Goal: Task Accomplishment & Management: Manage account settings

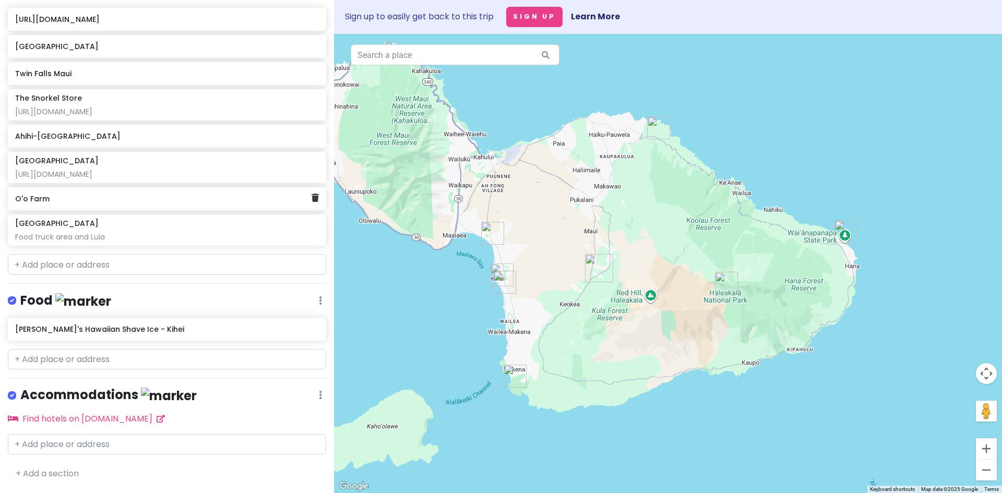
scroll to position [181, 0]
click at [141, 365] on input "text" at bounding box center [167, 359] width 318 height 21
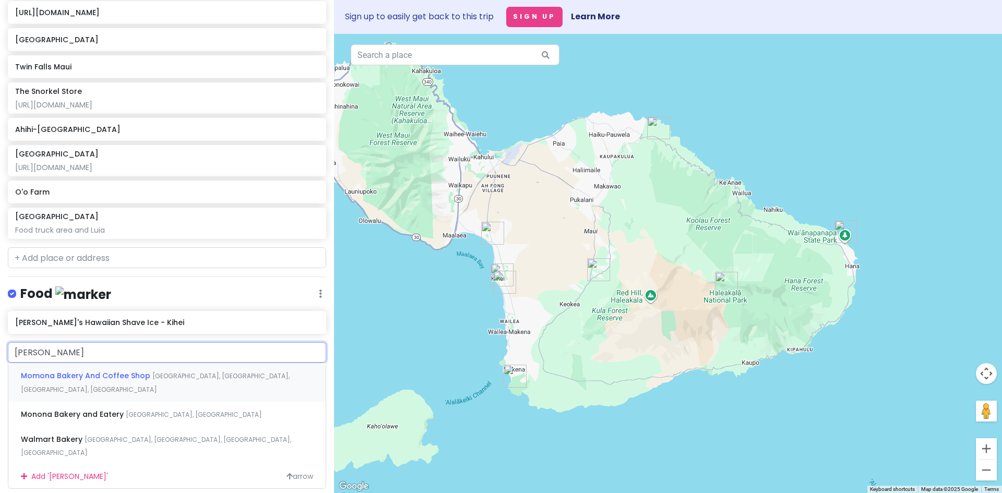
type input "[PERSON_NAME]"
click at [130, 381] on span "Momona Bakery And Coffee Shop" at bounding box center [86, 375] width 131 height 10
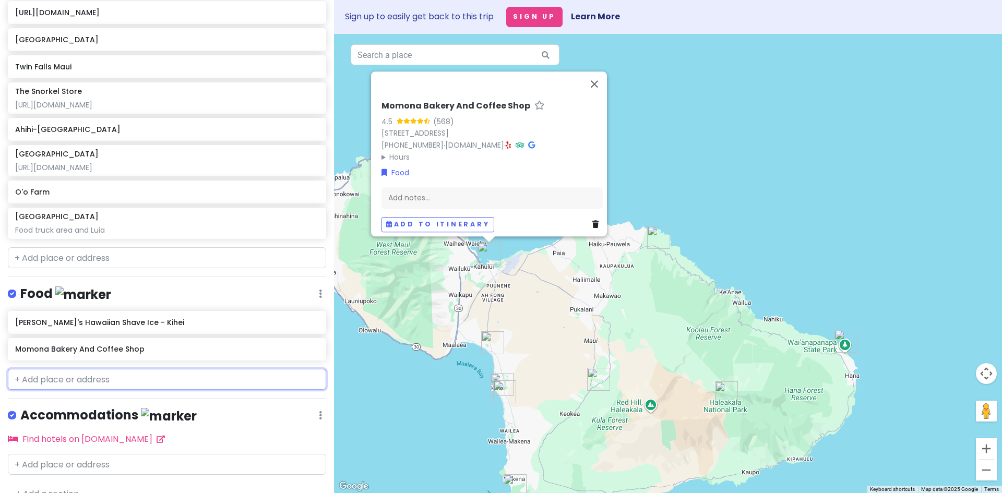
click at [122, 388] on input "text" at bounding box center [167, 379] width 318 height 21
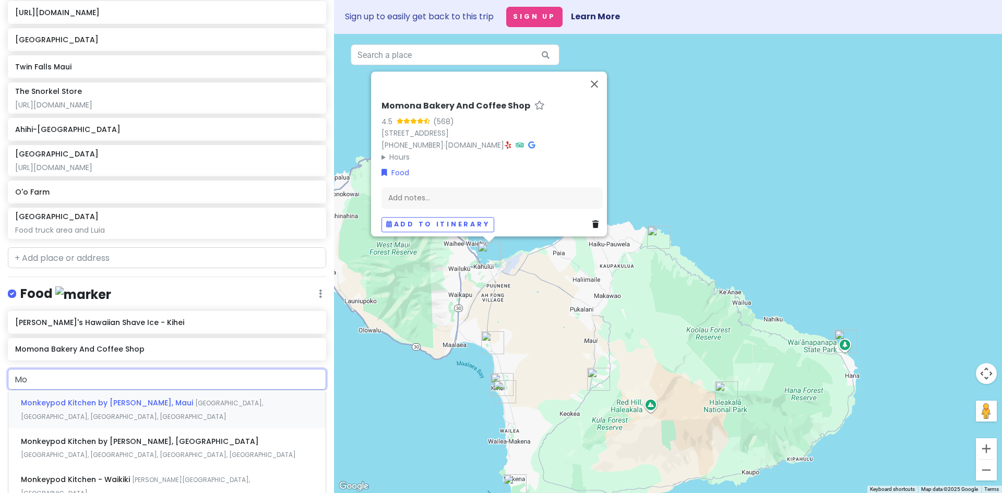
type input "M"
type input "Monkeypod Kitchen"
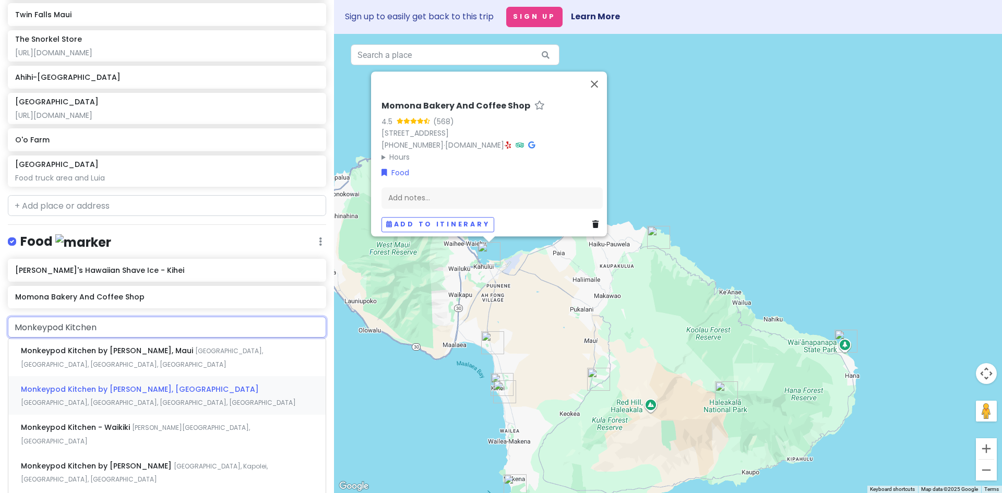
click at [170, 404] on div "Monkeypod Kitchen by [PERSON_NAME], [GEOGRAPHIC_DATA], [GEOGRAPHIC_DATA], [GEOG…" at bounding box center [166, 395] width 317 height 39
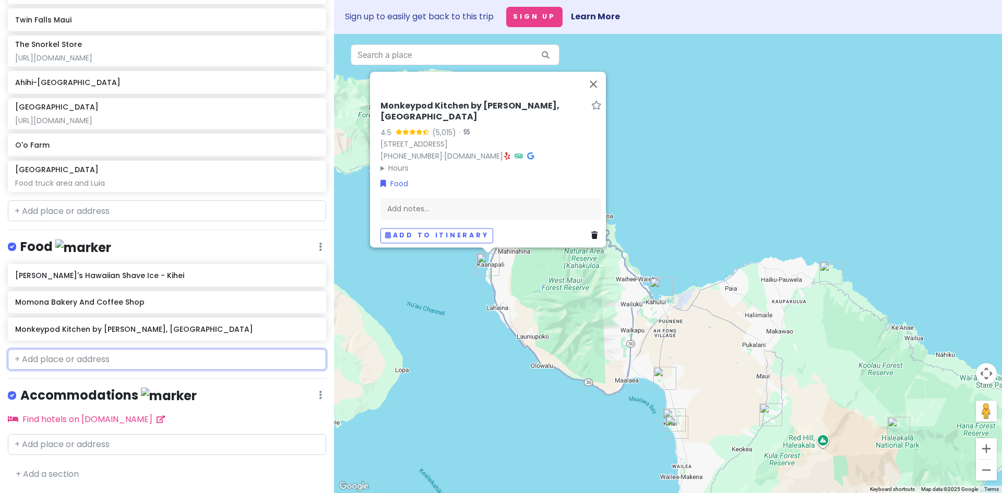
click at [105, 365] on input "text" at bounding box center [167, 359] width 318 height 21
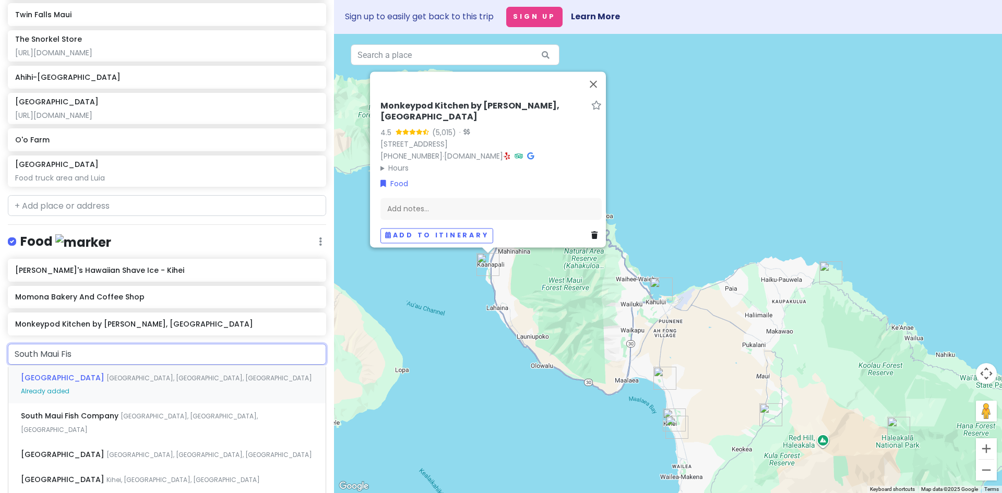
type input "South Maui Fish"
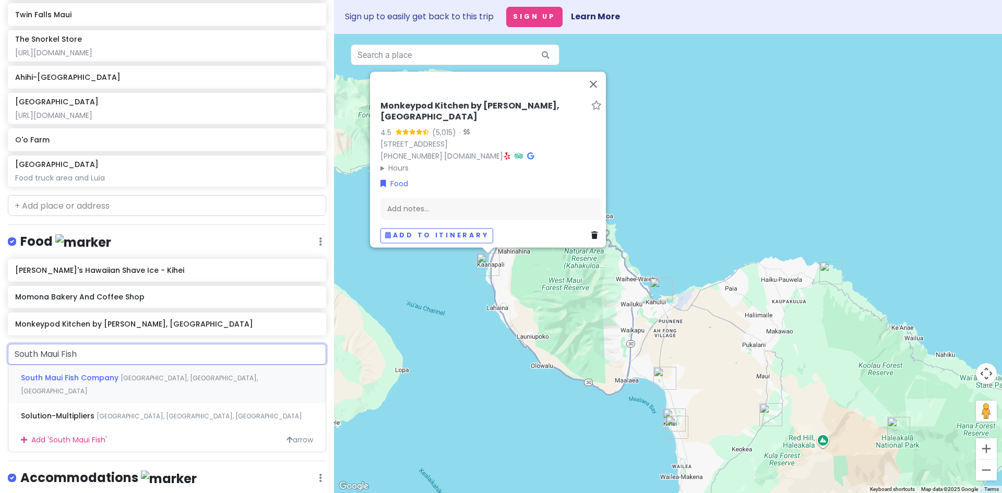
click at [112, 383] on span "South Maui Fish Company" at bounding box center [71, 378] width 100 height 10
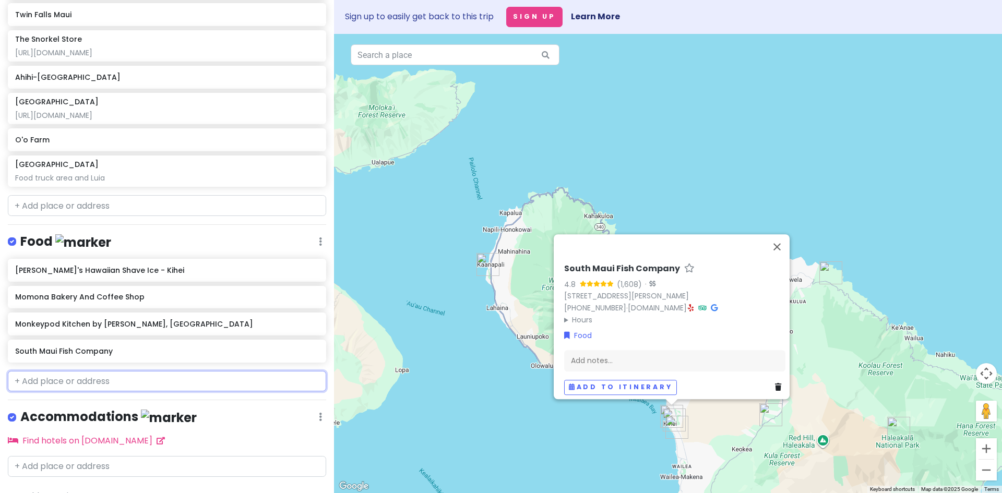
click at [112, 383] on input "text" at bounding box center [167, 381] width 318 height 21
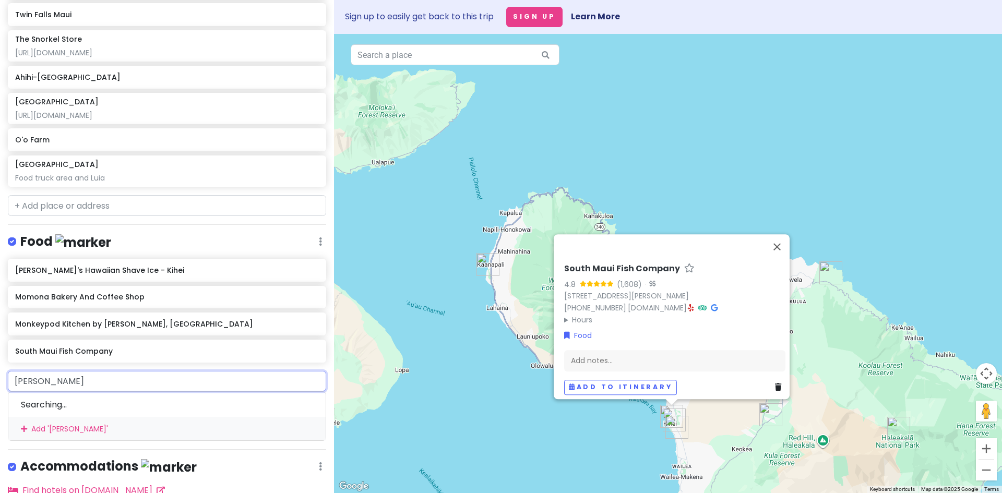
type input "Kihei Cafe"
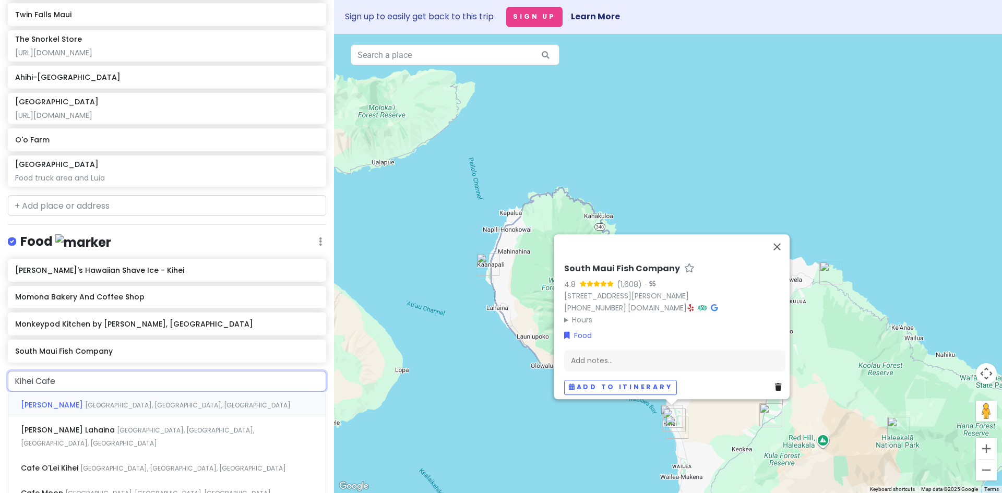
click at [109, 417] on div "Kihei Caffe [GEOGRAPHIC_DATA], [GEOGRAPHIC_DATA], [GEOGRAPHIC_DATA]" at bounding box center [166, 404] width 317 height 25
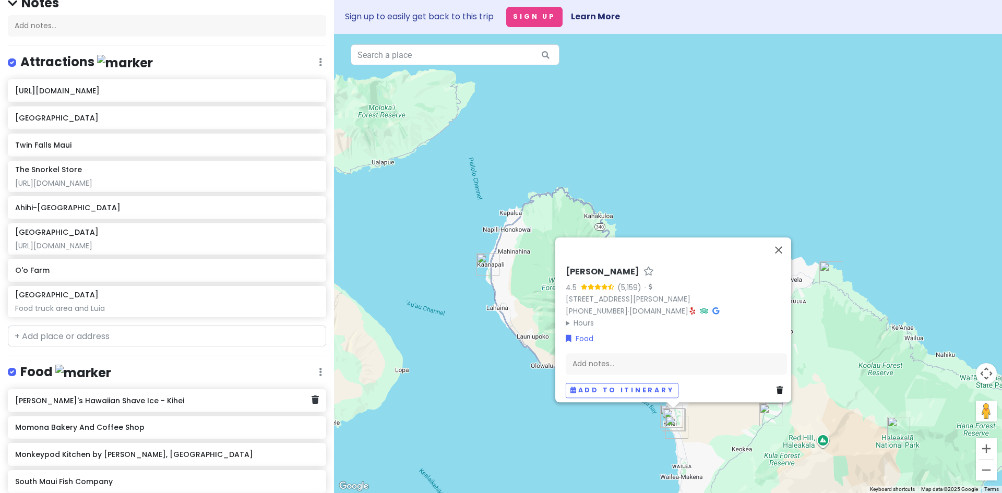
scroll to position [0, 0]
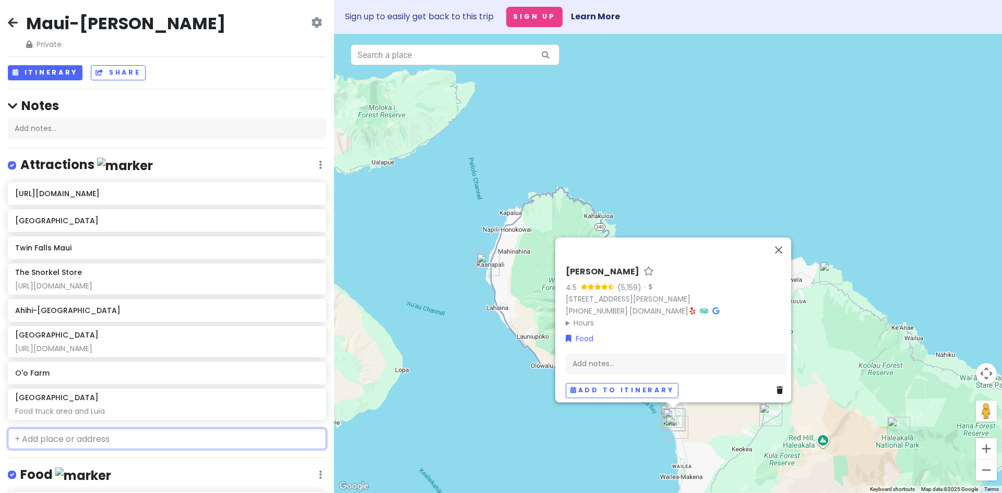
click at [76, 446] on input "text" at bounding box center [167, 438] width 318 height 21
type input "Waihe'e"
click at [134, 472] on span "Kahekili Highway, [GEOGRAPHIC_DATA], [GEOGRAPHIC_DATA], [GEOGRAPHIC_DATA]" at bounding box center [154, 469] width 266 height 22
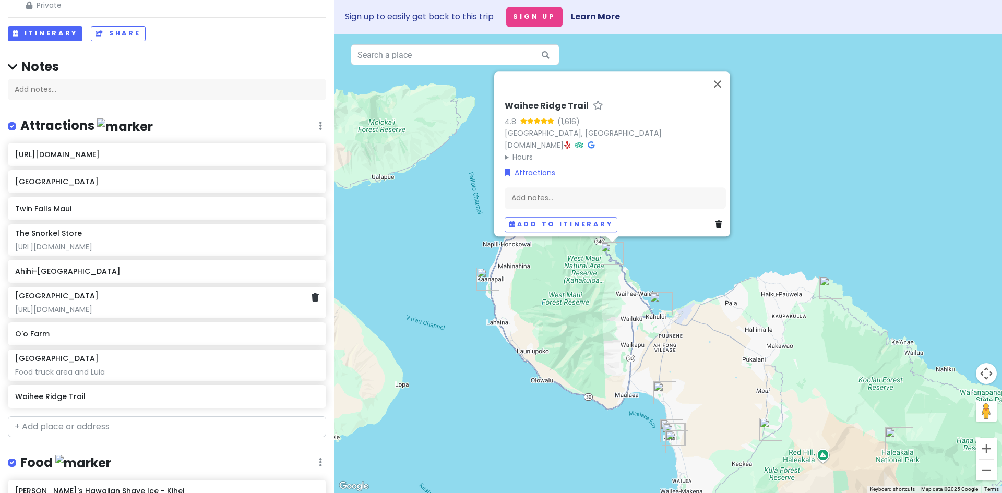
scroll to position [52, 0]
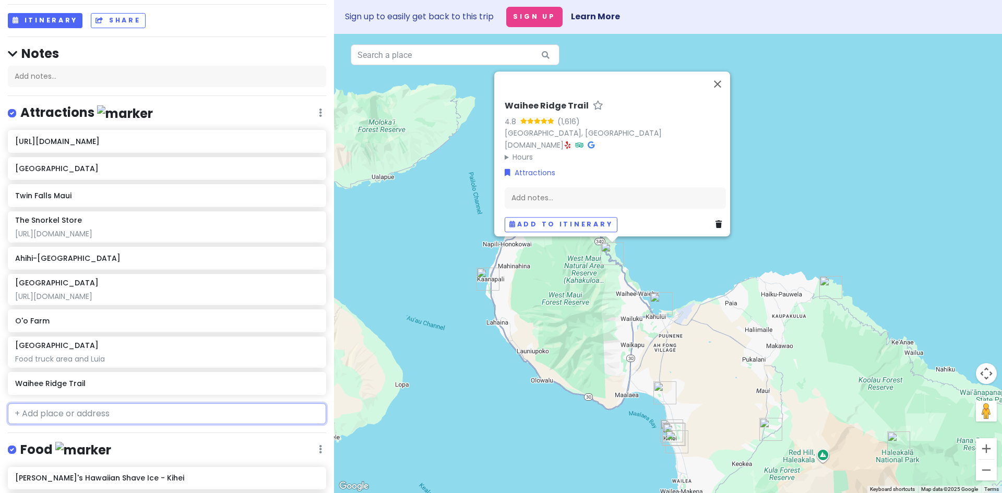
click at [89, 420] on input "text" at bounding box center [167, 413] width 318 height 21
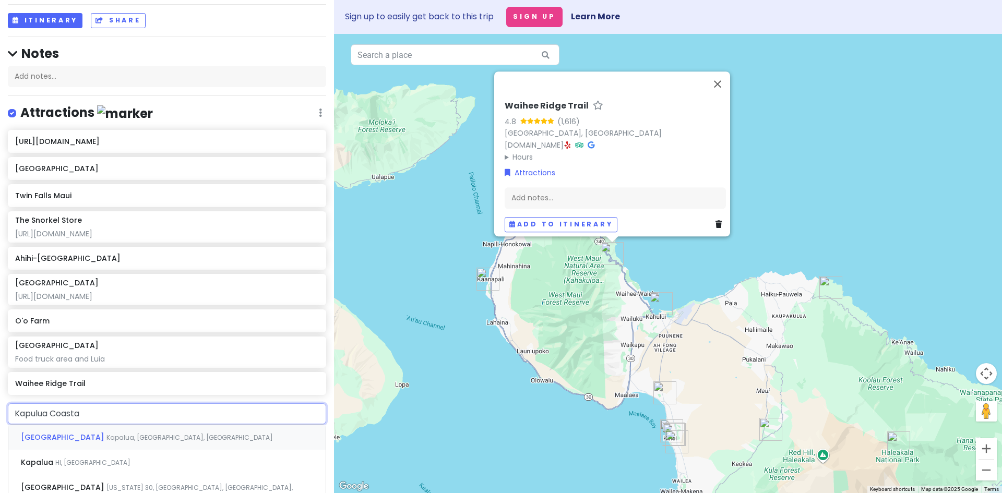
type input "Kapulua Coastal"
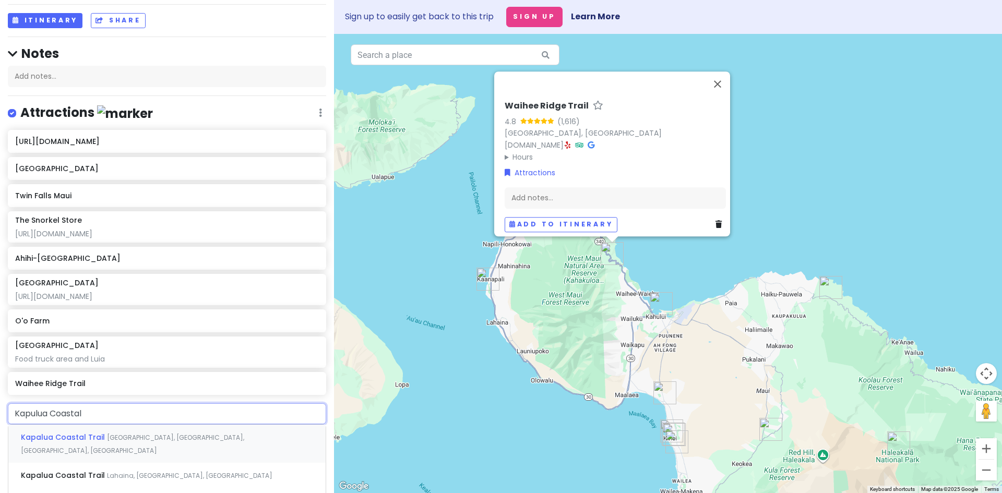
click at [91, 442] on span "Kapalua Coastal Trail" at bounding box center [64, 437] width 86 height 10
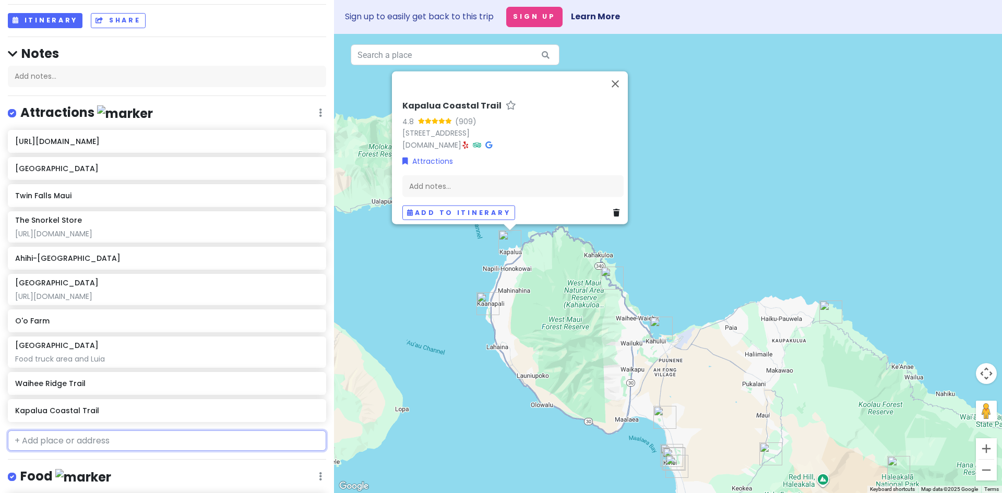
click at [109, 451] on input "text" at bounding box center [167, 440] width 318 height 21
type input "I"
type input "[GEOGRAPHIC_DATA]"
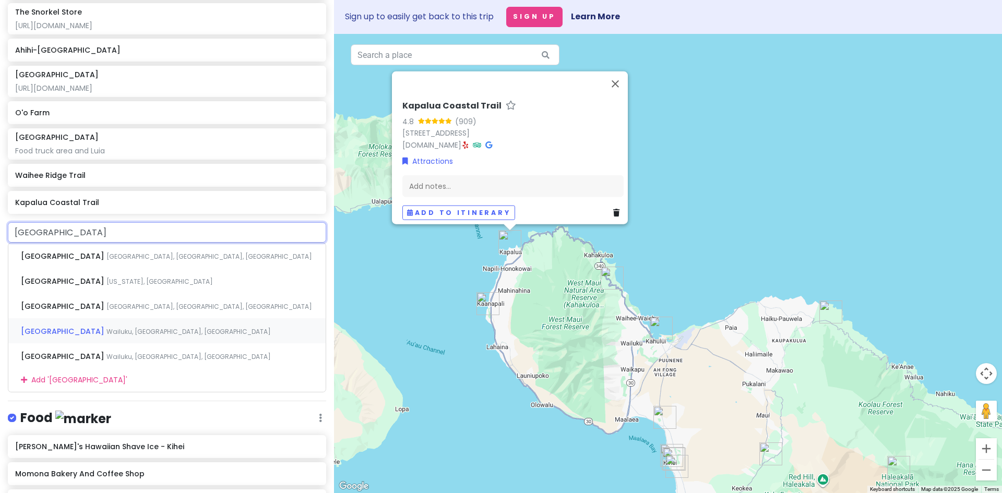
scroll to position [261, 0]
click at [67, 261] on span "[GEOGRAPHIC_DATA]" at bounding box center [64, 255] width 86 height 10
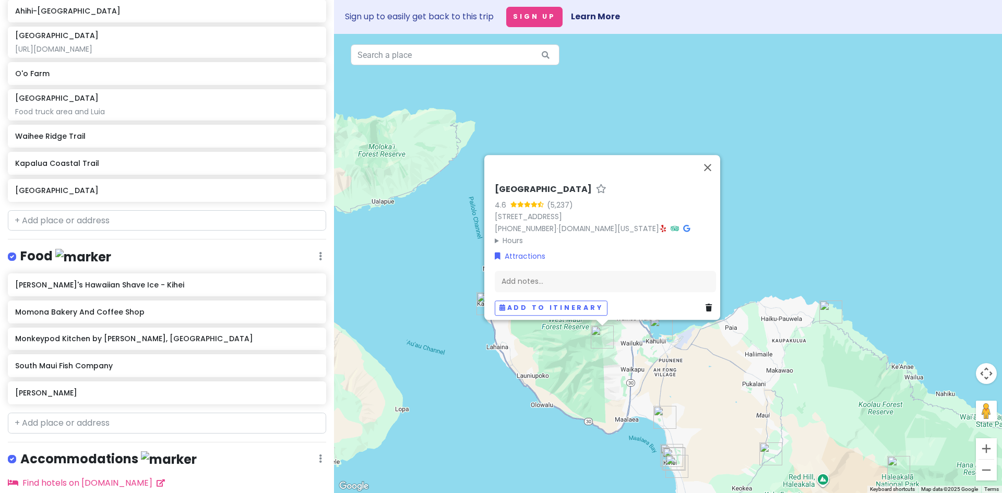
scroll to position [370, 0]
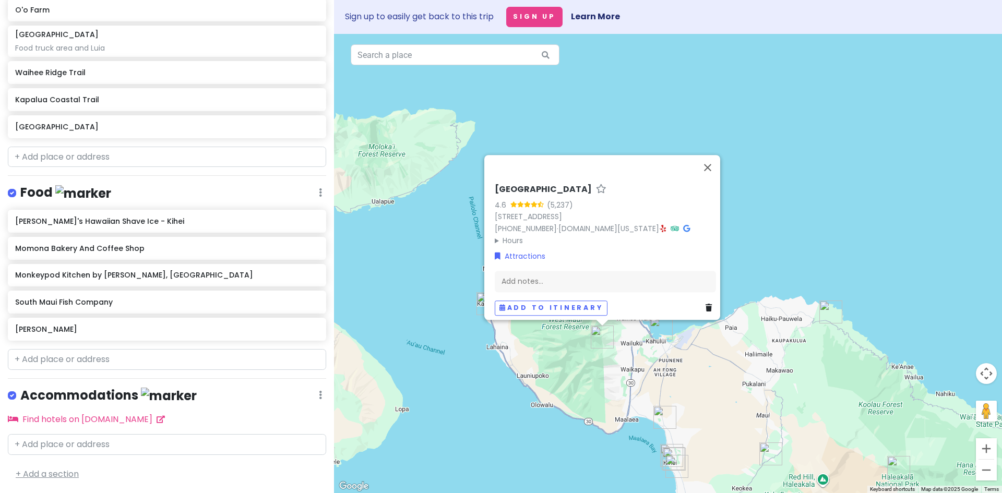
click at [17, 471] on link "+ Add a section" at bounding box center [47, 474] width 63 height 12
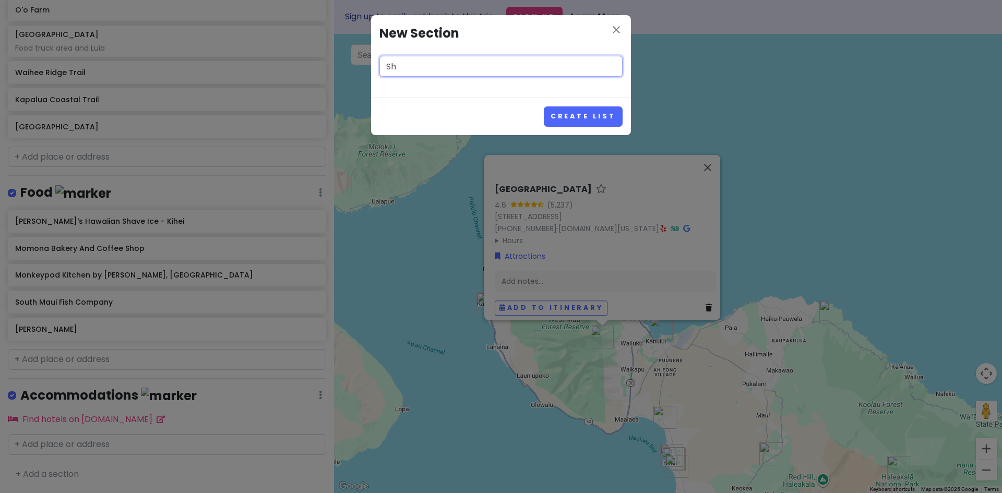
type input "S"
type input "[PERSON_NAME] Shopping"
click at [590, 117] on button "Create List" at bounding box center [583, 116] width 79 height 20
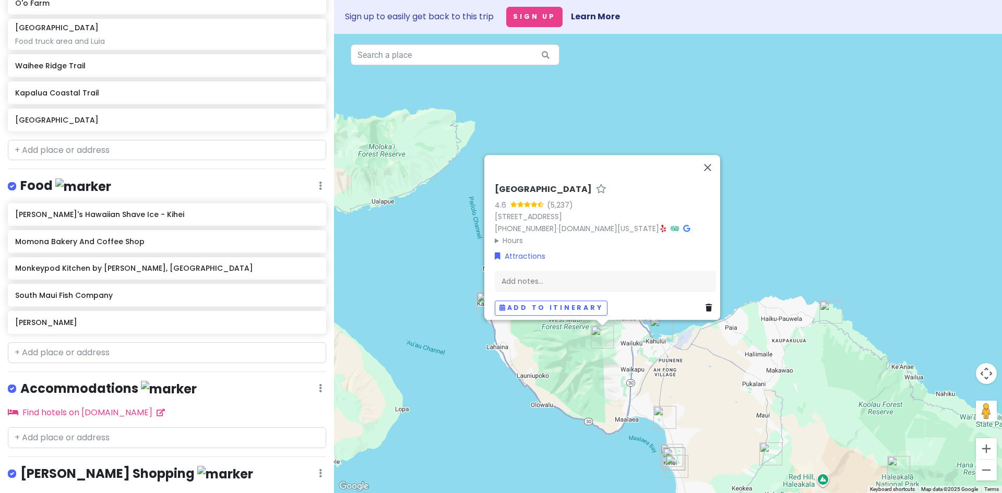
scroll to position [437, 0]
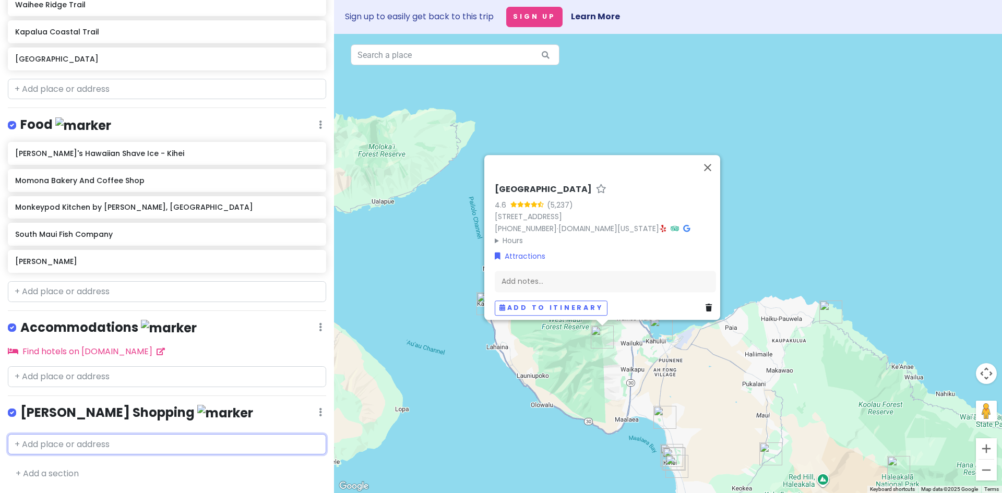
click at [104, 445] on input "text" at bounding box center [167, 444] width 318 height 21
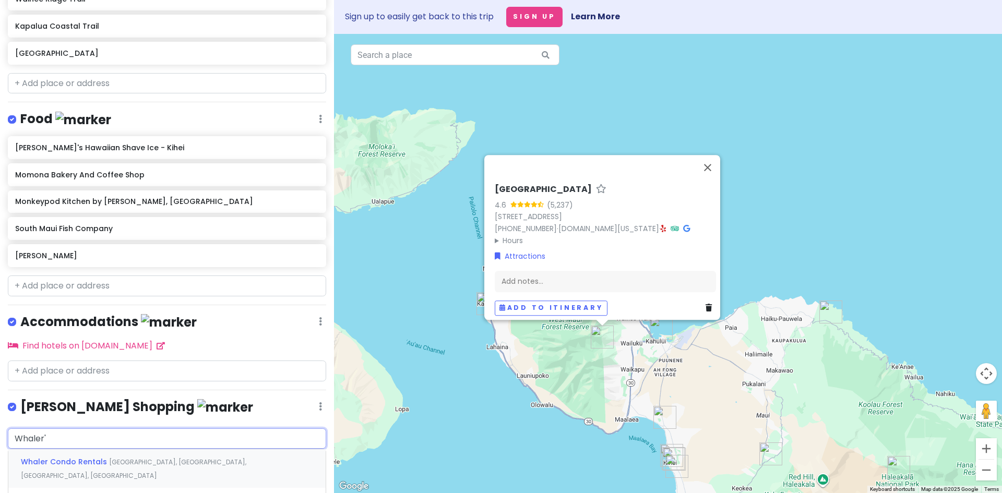
type input "Whaler"
click at [165, 464] on span "[GEOGRAPHIC_DATA], [GEOGRAPHIC_DATA], [GEOGRAPHIC_DATA], [GEOGRAPHIC_DATA]" at bounding box center [167, 469] width 292 height 22
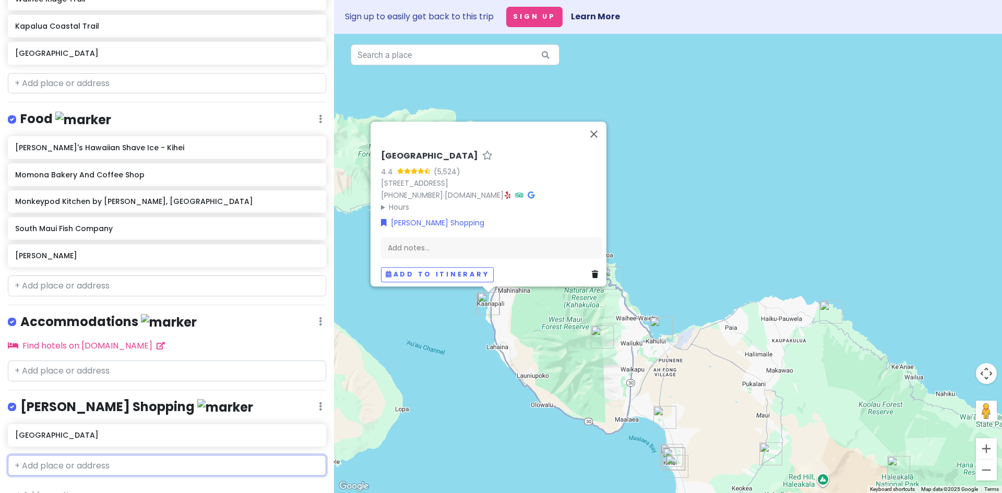
click at [74, 471] on input "text" at bounding box center [167, 465] width 318 height 21
type input "[PERSON_NAME] Meet"
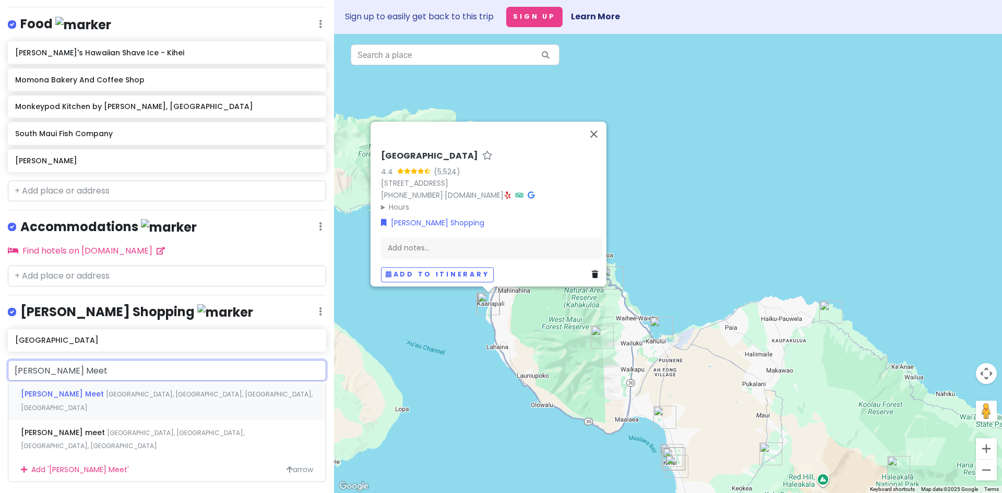
scroll to position [538, 0]
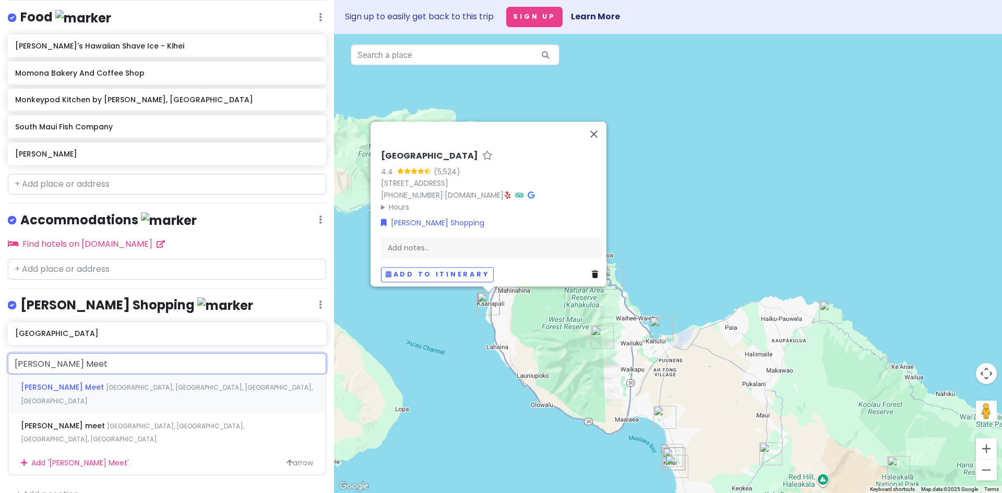
click at [105, 396] on span "[GEOGRAPHIC_DATA], [GEOGRAPHIC_DATA], [GEOGRAPHIC_DATA], [GEOGRAPHIC_DATA]" at bounding box center [167, 394] width 292 height 22
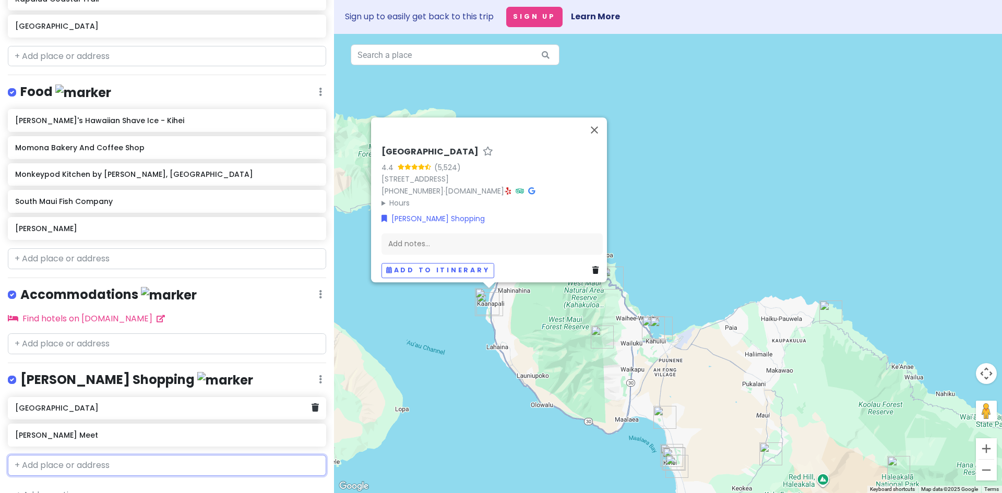
scroll to position [491, 0]
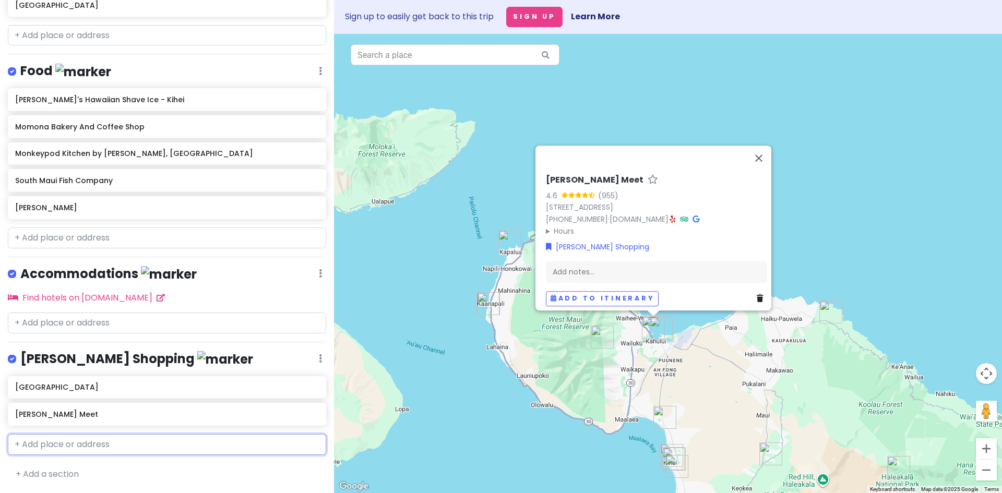
click at [69, 444] on input "text" at bounding box center [167, 444] width 318 height 21
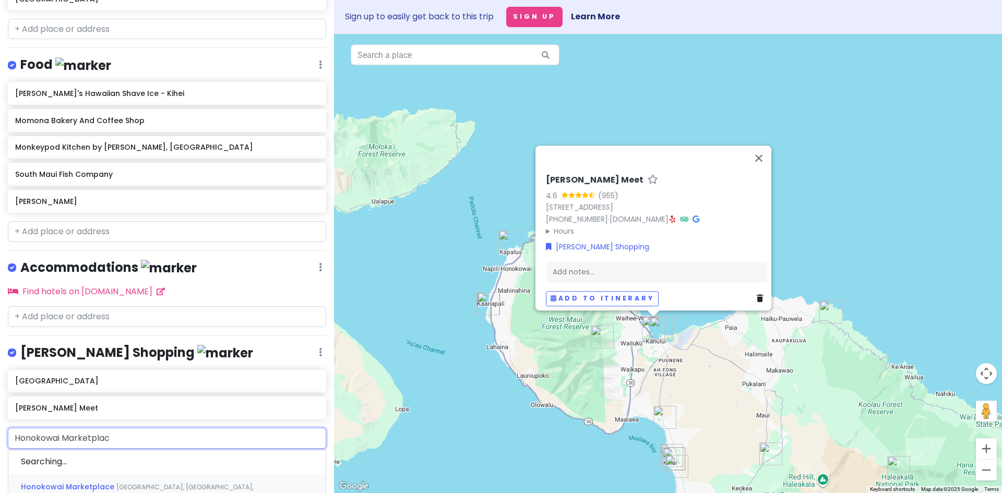
type input "Honokowai Marketplace"
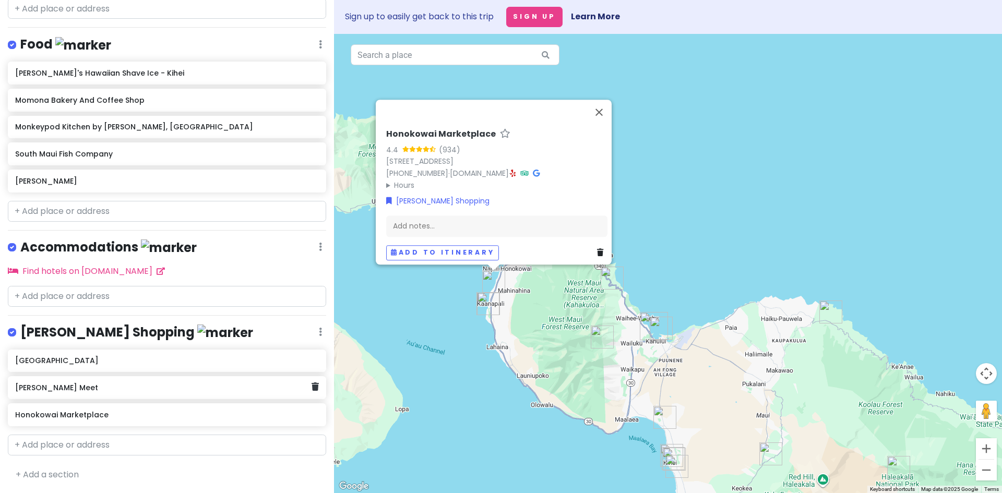
scroll to position [518, 0]
click at [101, 450] on input "text" at bounding box center [167, 444] width 318 height 21
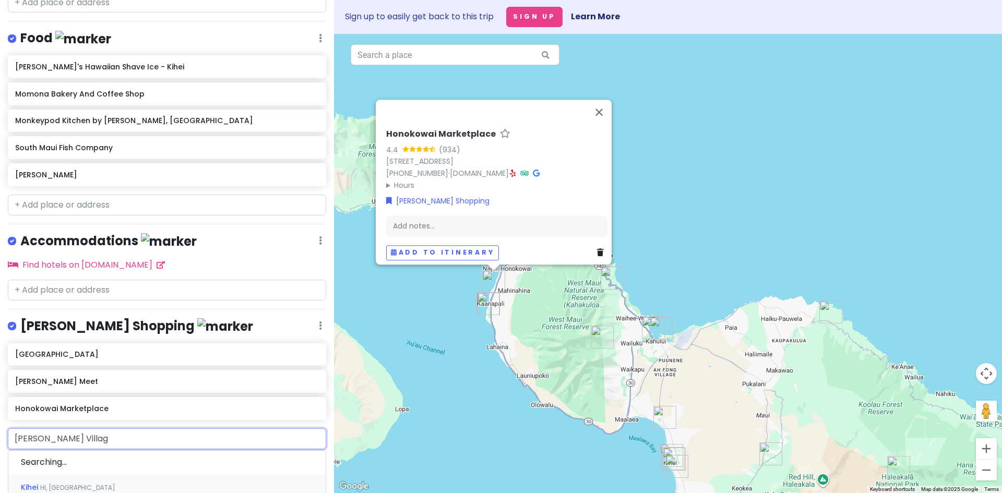
type input "[GEOGRAPHIC_DATA]"
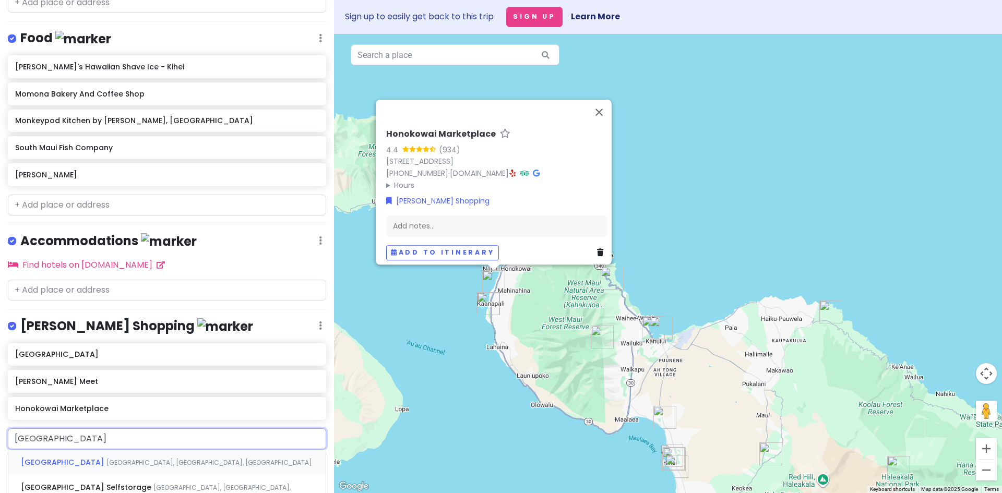
click at [106, 467] on span "[GEOGRAPHIC_DATA], [GEOGRAPHIC_DATA], [GEOGRAPHIC_DATA]" at bounding box center [209, 462] width 206 height 9
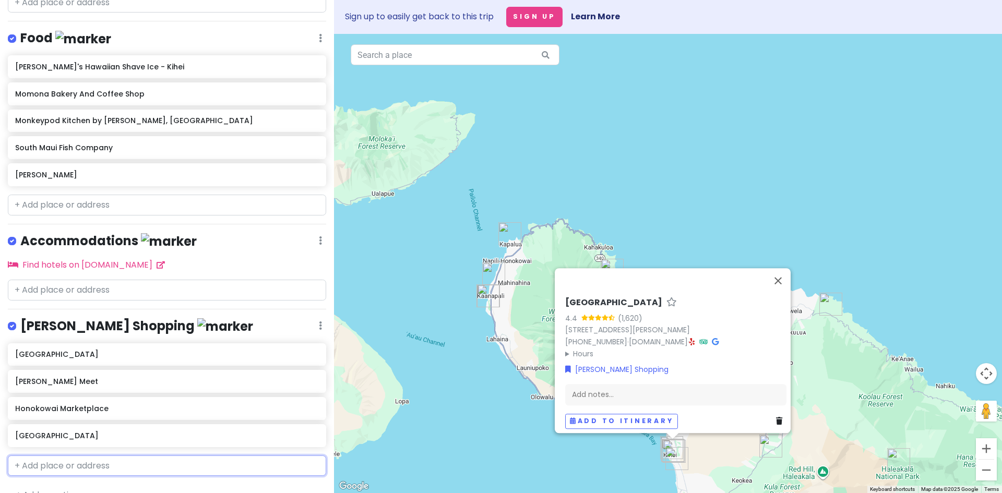
click at [53, 476] on input "text" at bounding box center [167, 466] width 318 height 21
type input "Shops at [GEOGRAPHIC_DATA]"
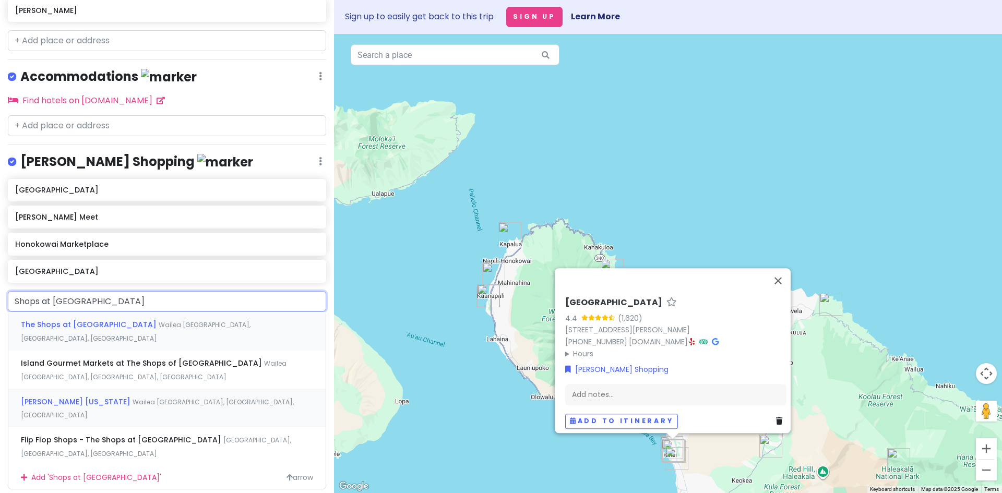
scroll to position [683, 0]
click at [116, 330] on span "Wailea [GEOGRAPHIC_DATA], [GEOGRAPHIC_DATA], [GEOGRAPHIC_DATA]" at bounding box center [136, 330] width 230 height 22
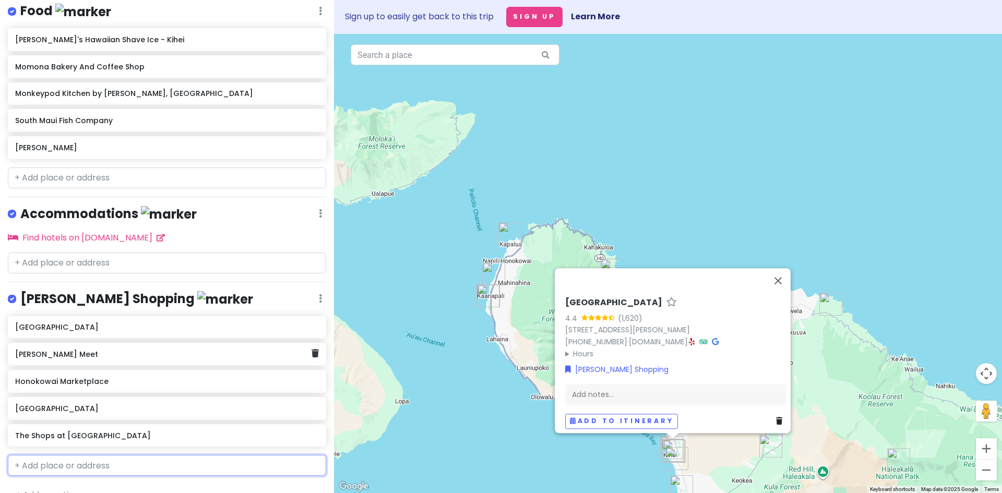
scroll to position [572, 0]
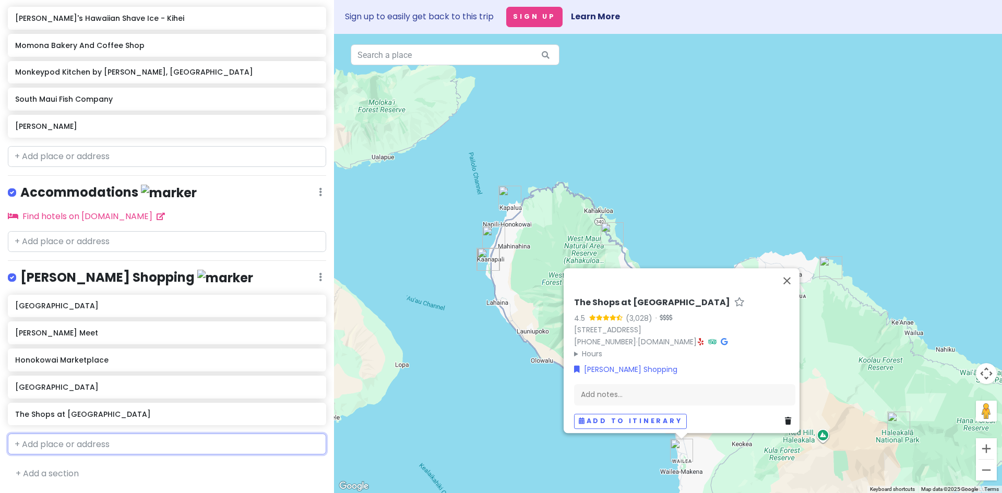
click at [71, 449] on input "text" at bounding box center [167, 444] width 318 height 21
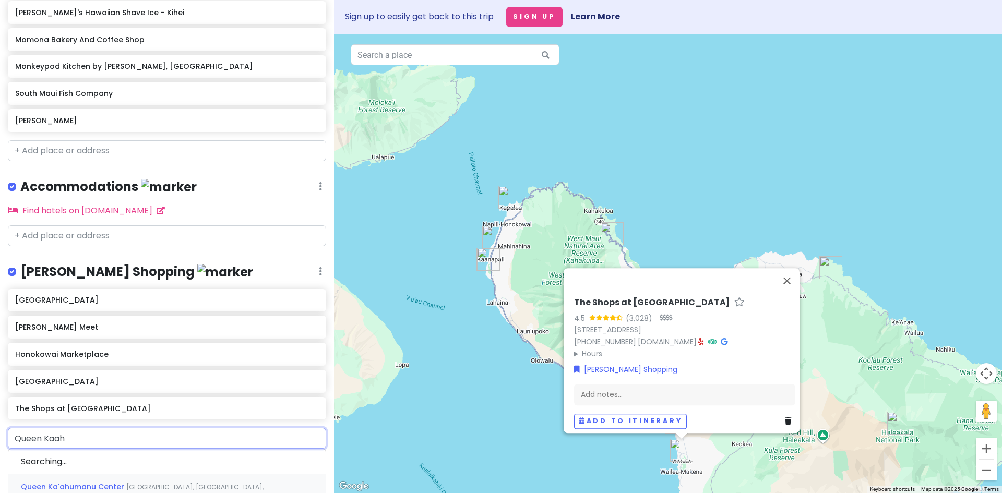
type input "Queen Kaahu"
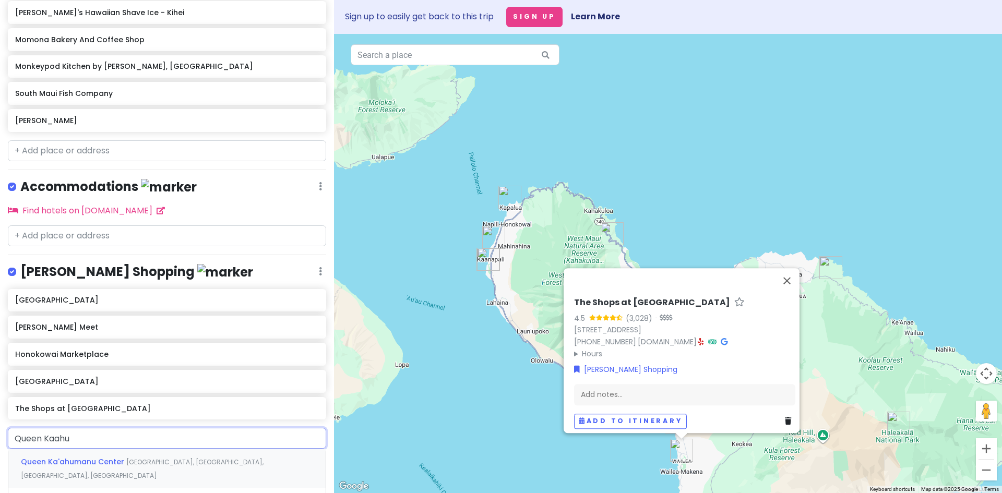
click at [82, 467] on span "Queen Ka'ahumanu Center" at bounding box center [73, 462] width 105 height 10
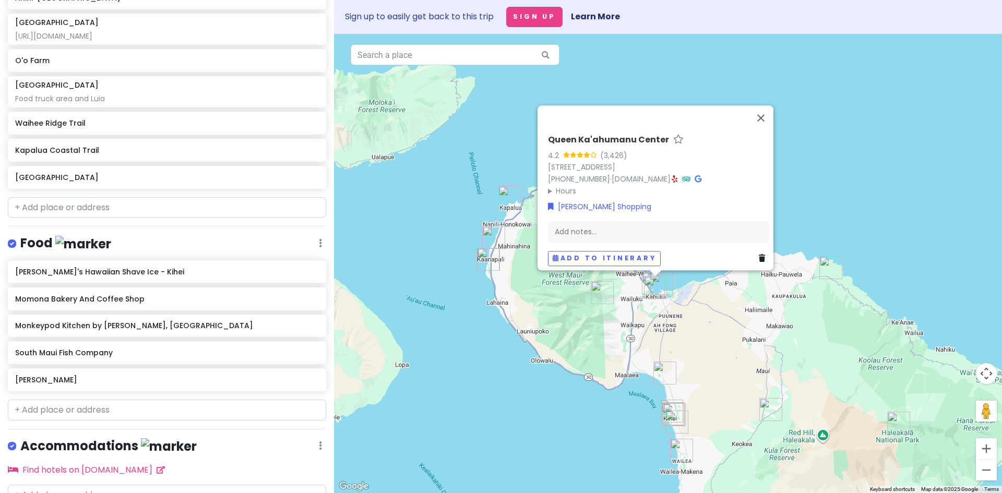
scroll to position [470, 0]
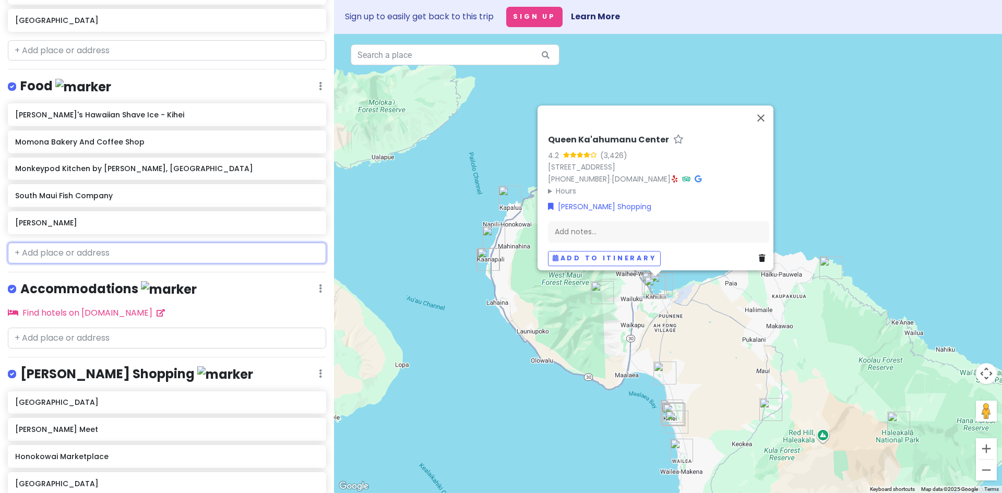
click at [88, 259] on input "text" at bounding box center [167, 253] width 318 height 21
